Goal: Find specific page/section: Find specific page/section

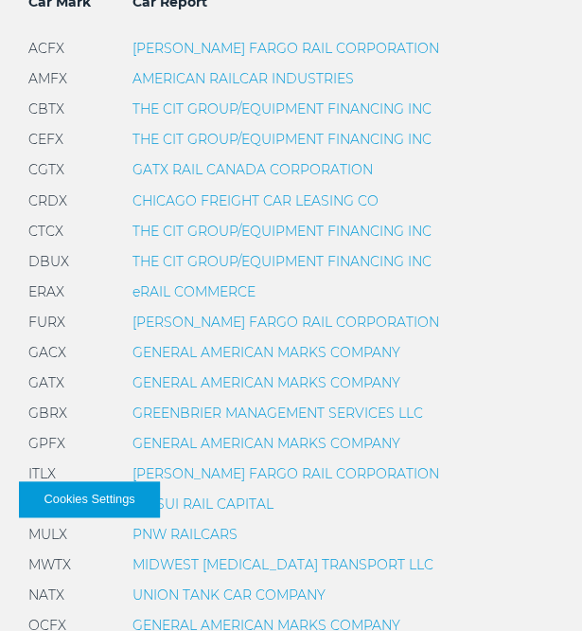
scroll to position [670, 0]
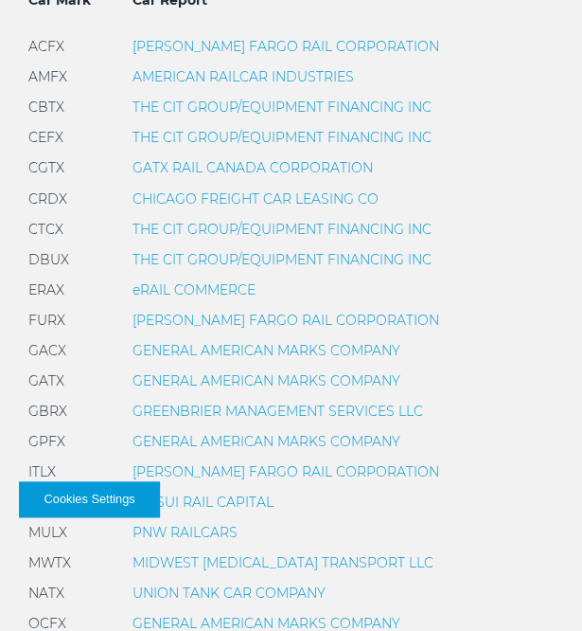
click at [242, 385] on link "GENERAL AMERICAN MARKS COMPANY" at bounding box center [267, 379] width 268 height 17
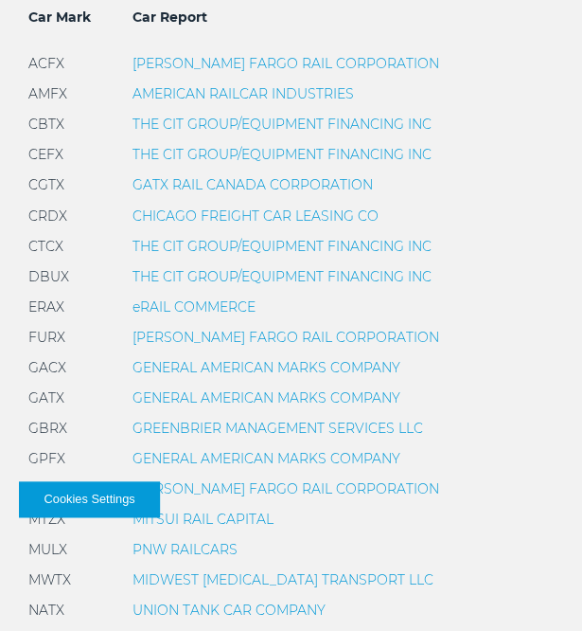
scroll to position [653, 0]
click at [214, 393] on link "GENERAL AMERICAN MARKS COMPANY" at bounding box center [267, 396] width 268 height 17
